Goal: Task Accomplishment & Management: Manage account settings

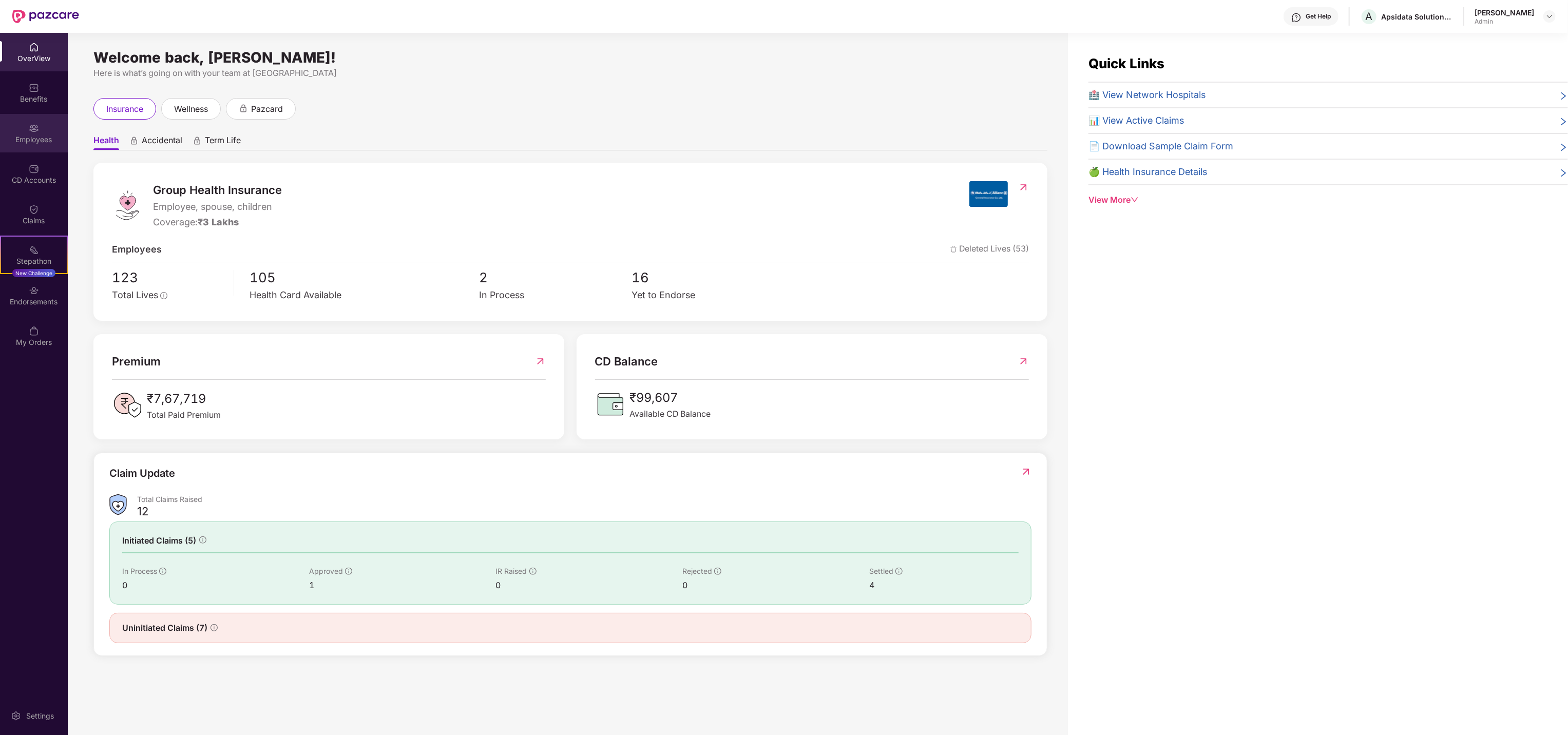
click at [26, 136] on div "Employees" at bounding box center [34, 139] width 68 height 10
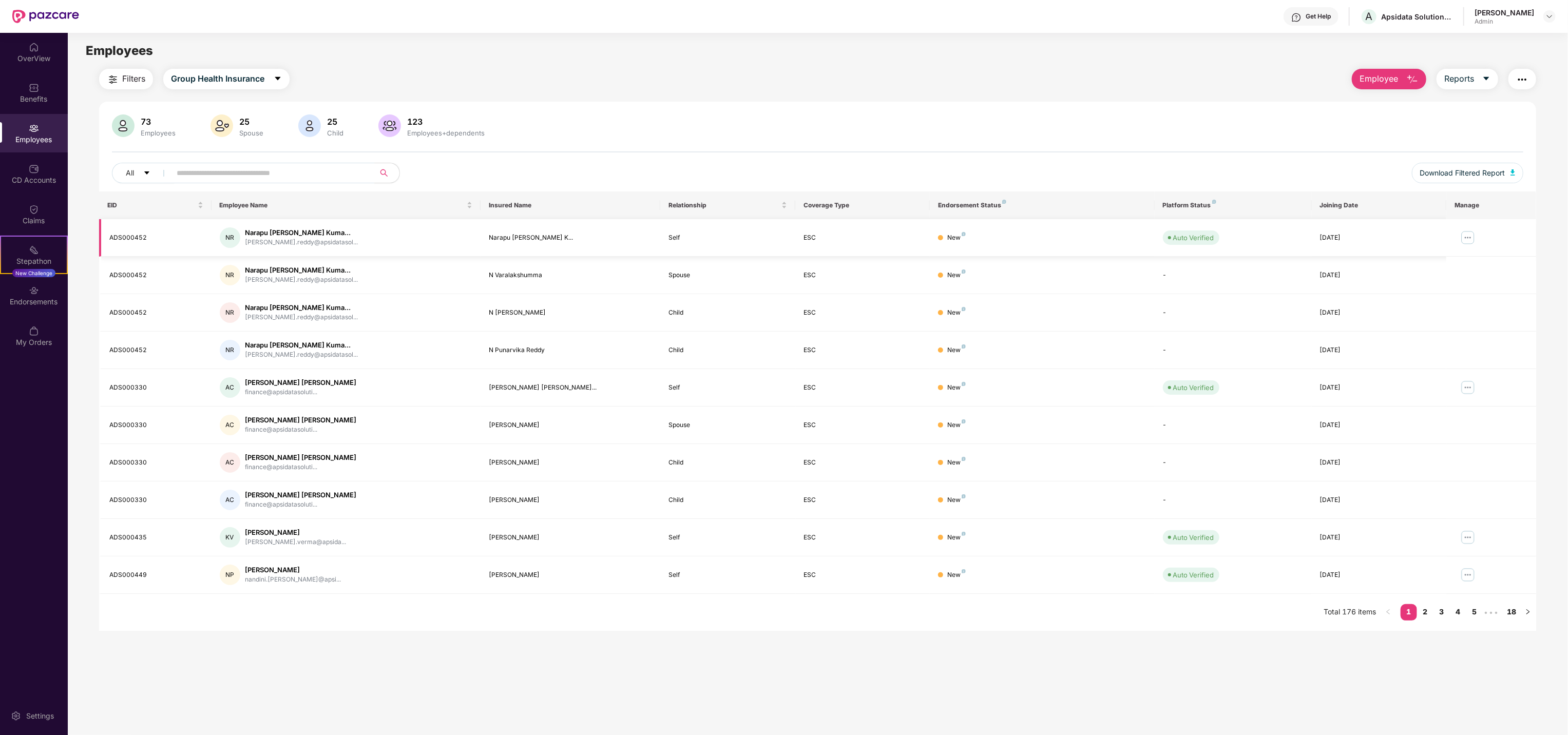
click at [1460, 232] on img at bounding box center [1467, 237] width 17 height 17
click at [1459, 258] on div "Manage Employee & Dependents" at bounding box center [1404, 263] width 117 height 11
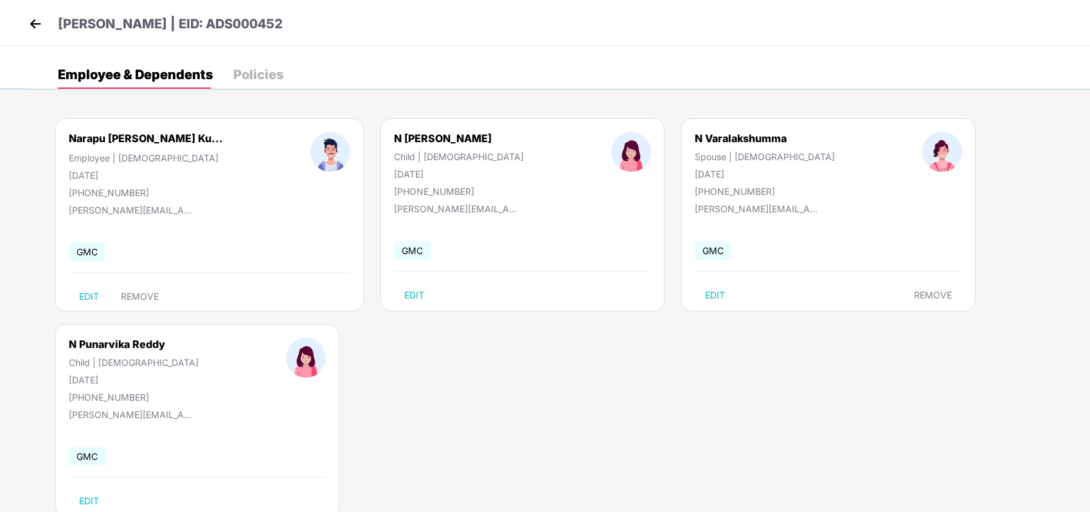
drag, startPoint x: 1895, startPoint y: 2, endPoint x: 595, endPoint y: 383, distance: 1354.6
click at [595, 383] on div "Narapu [PERSON_NAME] Ku... Employee | [DEMOGRAPHIC_DATA] [DATE] [PHONE_NUMBER] …" at bounding box center [560, 324] width 1061 height 450
